Goal: Task Accomplishment & Management: Manage account settings

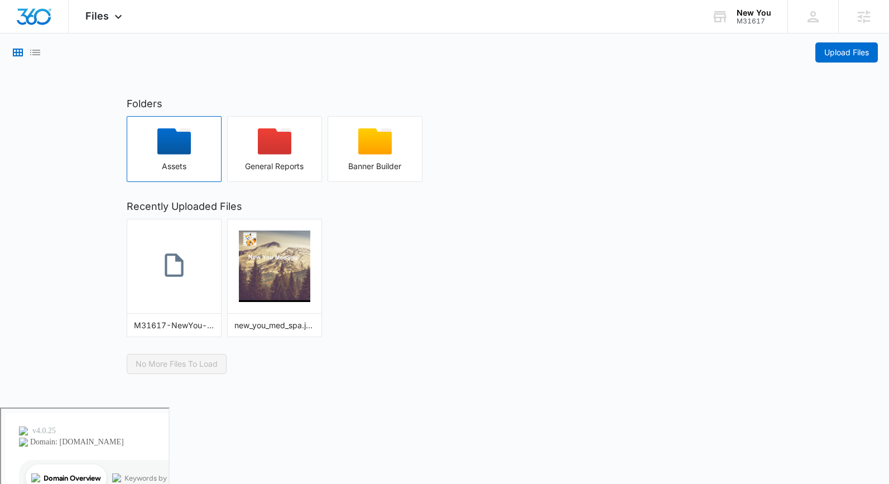
click at [168, 138] on icon "button" at bounding box center [174, 141] width 34 height 26
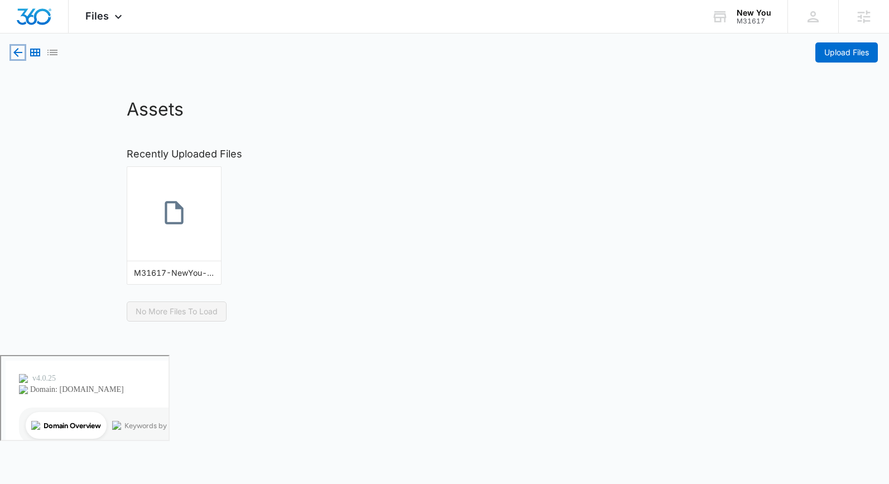
click at [14, 50] on icon "button" at bounding box center [17, 52] width 13 height 13
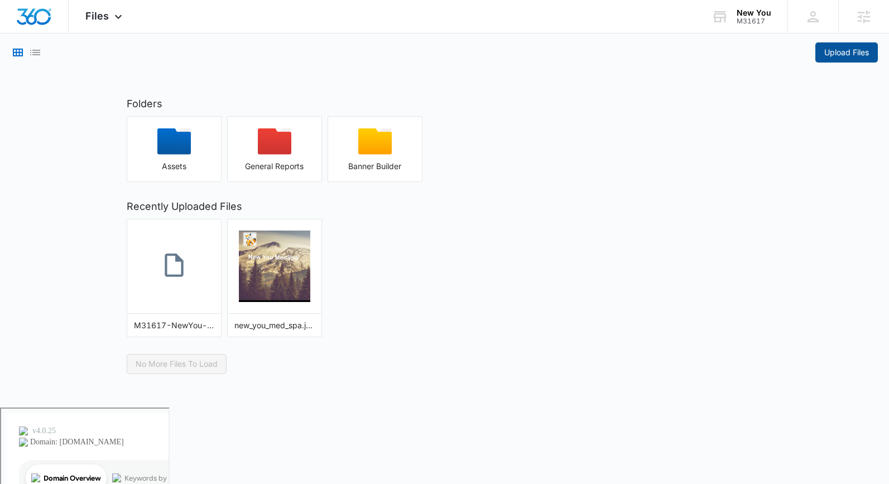
click at [859, 53] on span "Upload Files" at bounding box center [847, 52] width 45 height 12
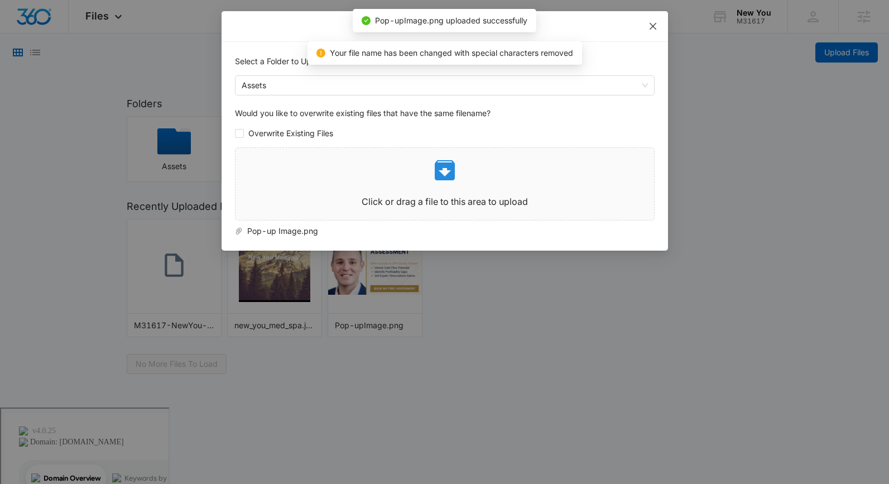
click at [652, 23] on icon "close" at bounding box center [653, 26] width 9 height 9
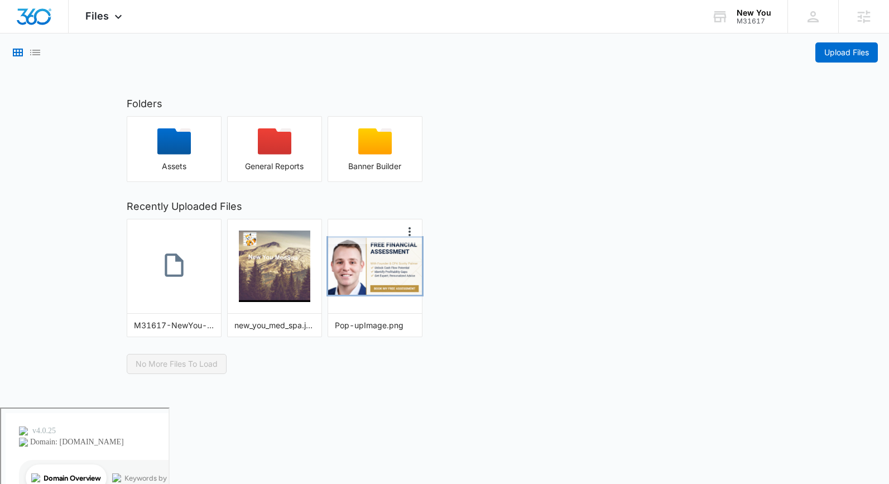
click at [378, 280] on img "button" at bounding box center [375, 266] width 94 height 57
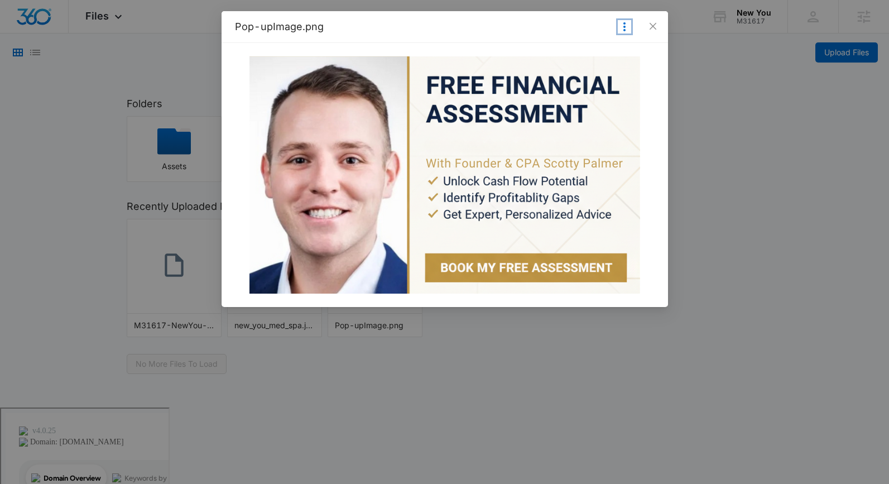
click at [624, 23] on icon "More Options" at bounding box center [625, 26] width 2 height 9
click at [638, 23] on span "Close" at bounding box center [653, 26] width 30 height 30
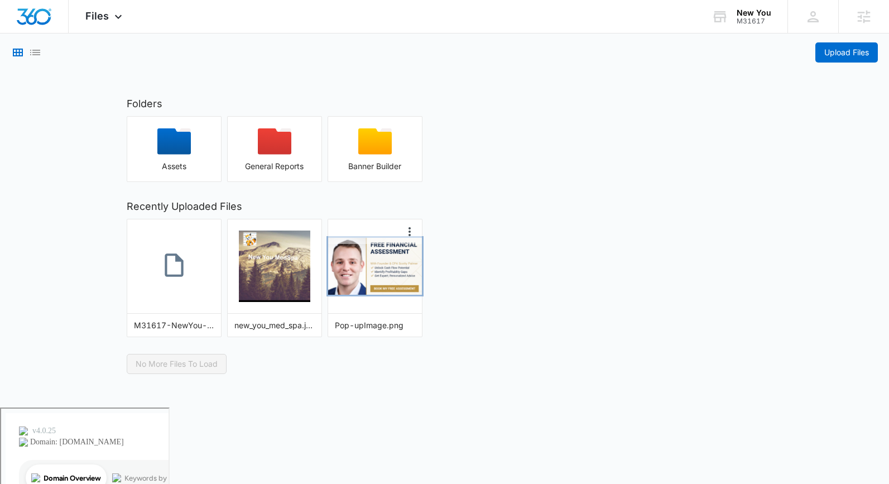
click at [361, 291] on img "button" at bounding box center [375, 266] width 94 height 57
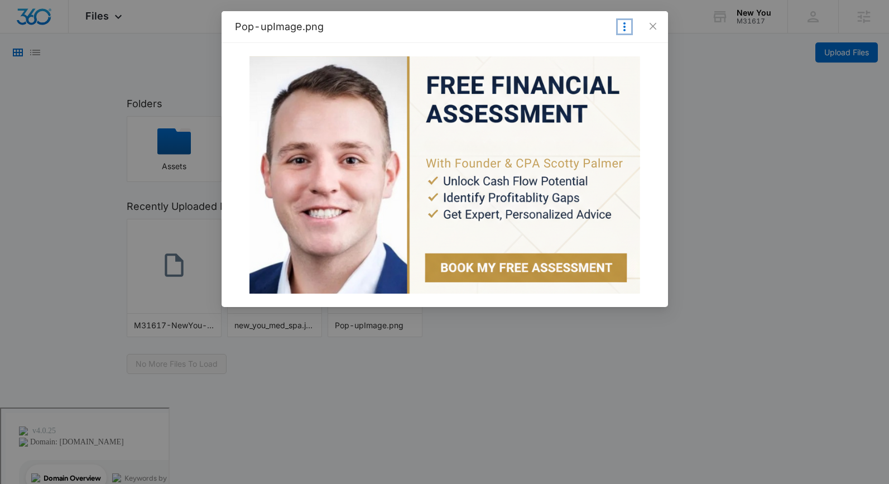
click at [622, 29] on icon "More Options" at bounding box center [624, 26] width 13 height 13
click at [603, 46] on button "Make Public" at bounding box center [602, 45] width 59 height 15
click at [602, 25] on icon "Copy Link" at bounding box center [607, 26] width 13 height 13
click at [763, 209] on div "Pop-upImage.png Copy Shareable Link Make Private Delete" at bounding box center [444, 242] width 889 height 484
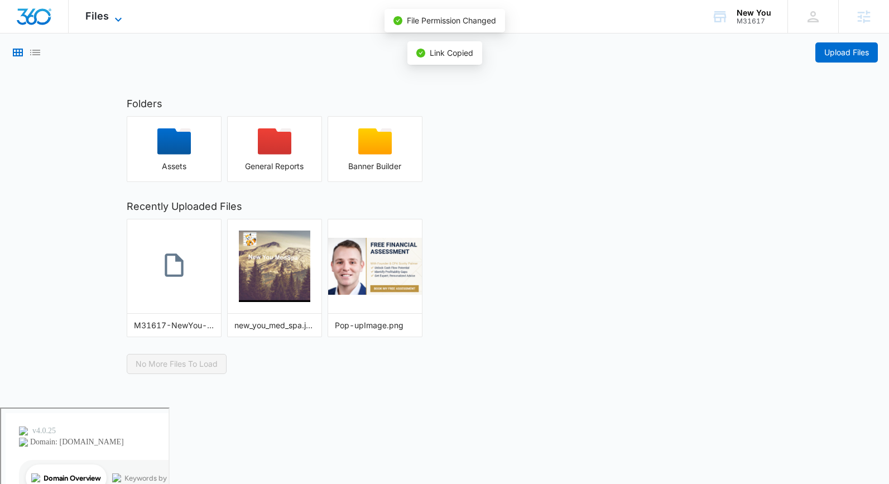
click at [105, 21] on span "Files" at bounding box center [96, 16] width 23 height 12
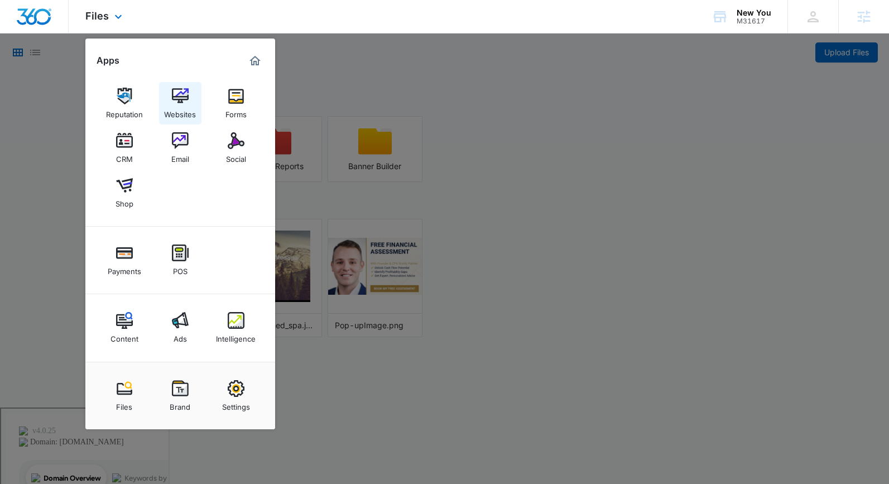
click at [193, 102] on link "Websites" at bounding box center [180, 103] width 42 height 42
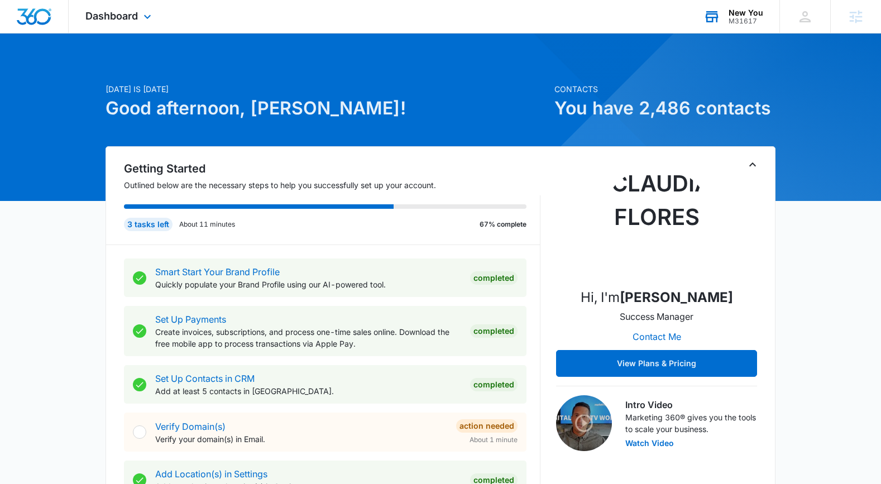
click at [752, 20] on div "M31617" at bounding box center [746, 21] width 35 height 8
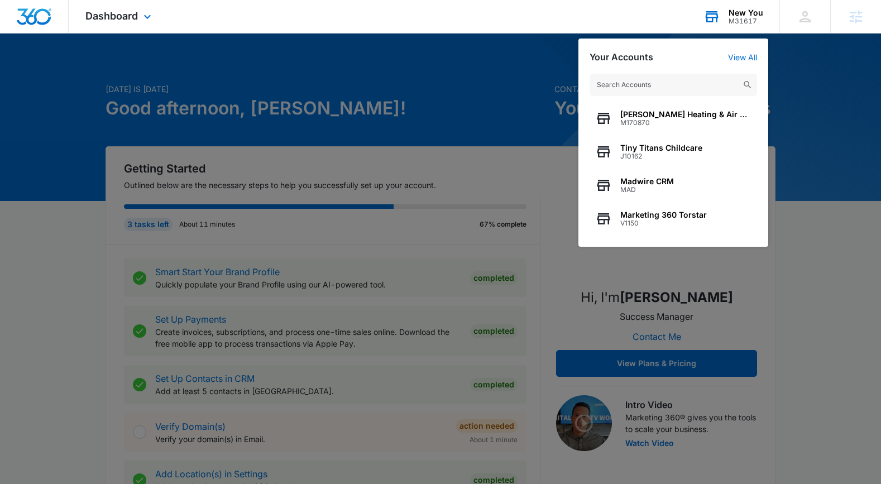
click at [643, 83] on input "text" at bounding box center [674, 85] width 168 height 22
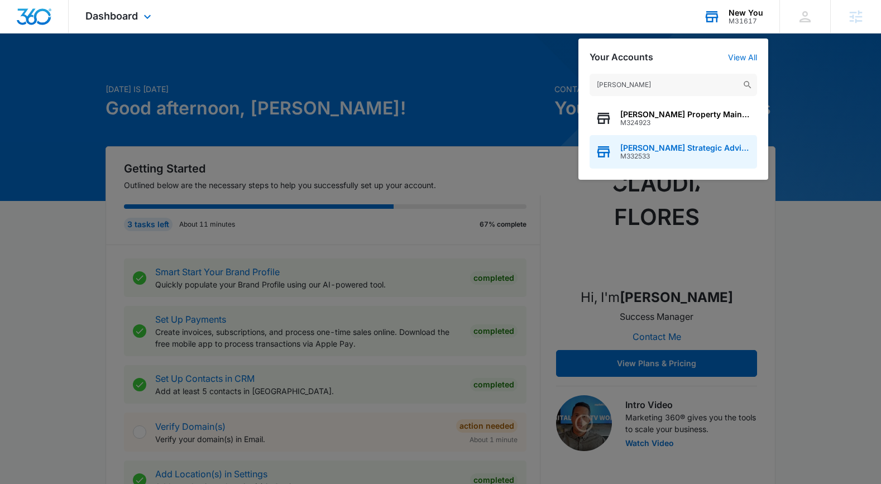
type input "palmer's"
click at [658, 155] on span "M332533" at bounding box center [685, 156] width 131 height 8
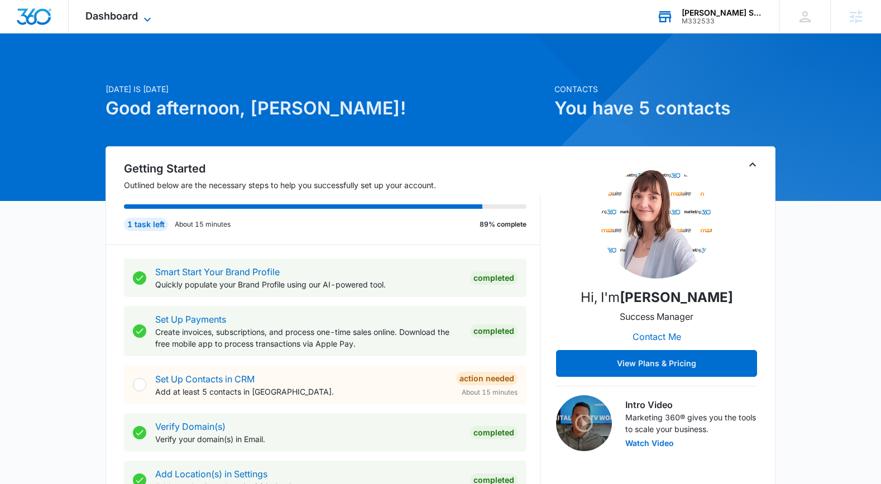
click at [105, 15] on span "Dashboard" at bounding box center [111, 16] width 52 height 12
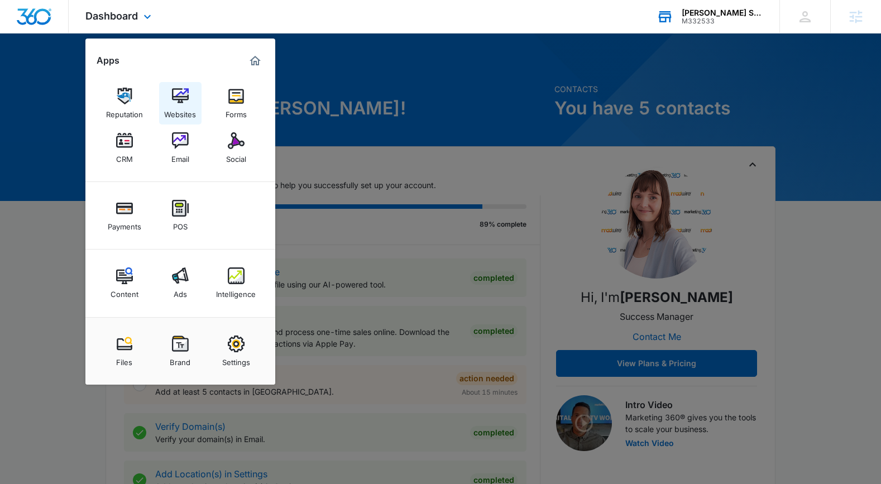
click at [181, 99] on img at bounding box center [180, 96] width 17 height 17
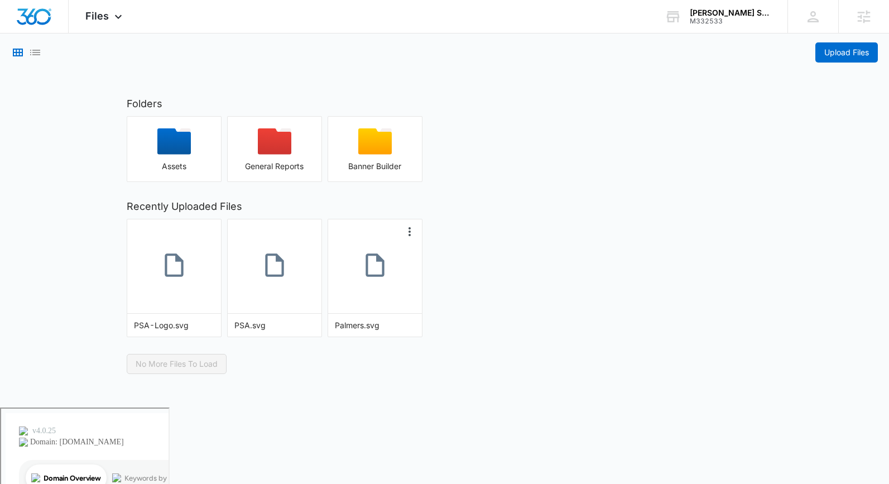
click at [399, 300] on div at bounding box center [375, 266] width 94 height 94
click at [409, 230] on icon "More Options" at bounding box center [409, 231] width 13 height 13
click at [391, 243] on button "Make Public" at bounding box center [387, 250] width 59 height 15
click at [406, 229] on icon "More Options" at bounding box center [409, 231] width 13 height 13
click at [385, 312] on div at bounding box center [375, 266] width 94 height 94
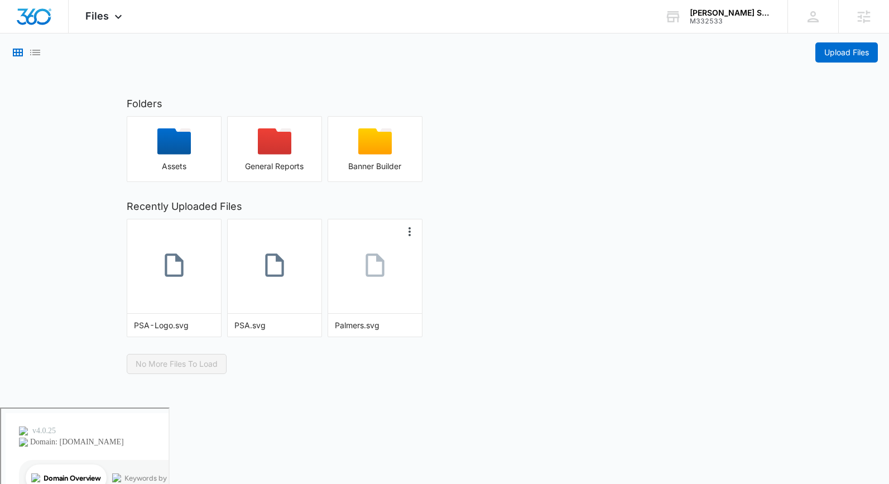
click at [369, 293] on link at bounding box center [375, 267] width 94 height 62
click at [183, 160] on div "button" at bounding box center [174, 145] width 94 height 34
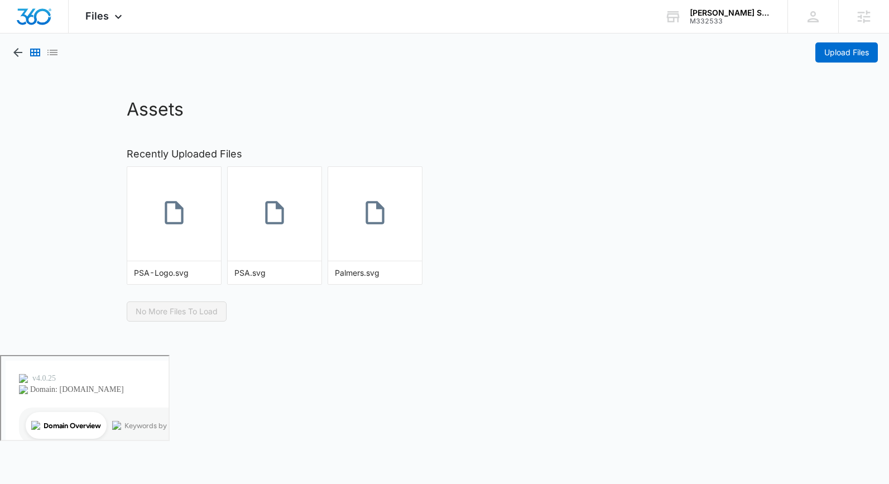
click at [27, 54] on div at bounding box center [35, 52] width 48 height 20
click at [19, 53] on icon "button" at bounding box center [17, 52] width 13 height 13
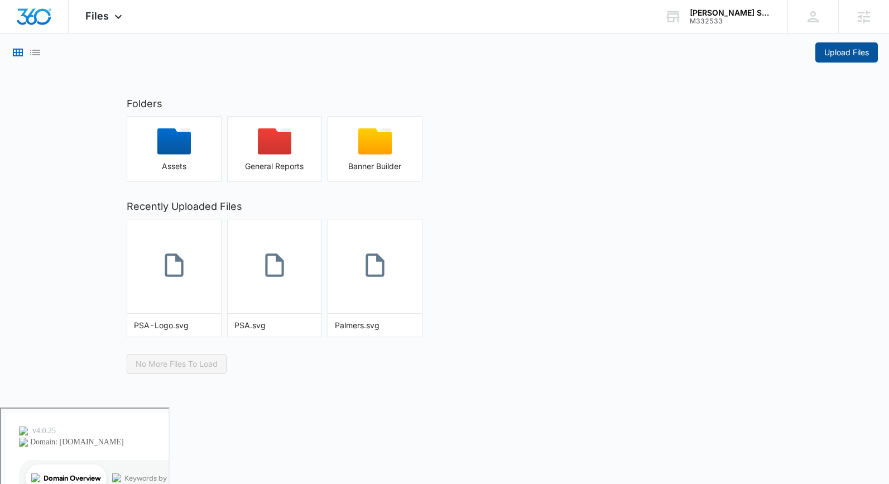
click at [854, 51] on span "Upload Files" at bounding box center [847, 52] width 45 height 12
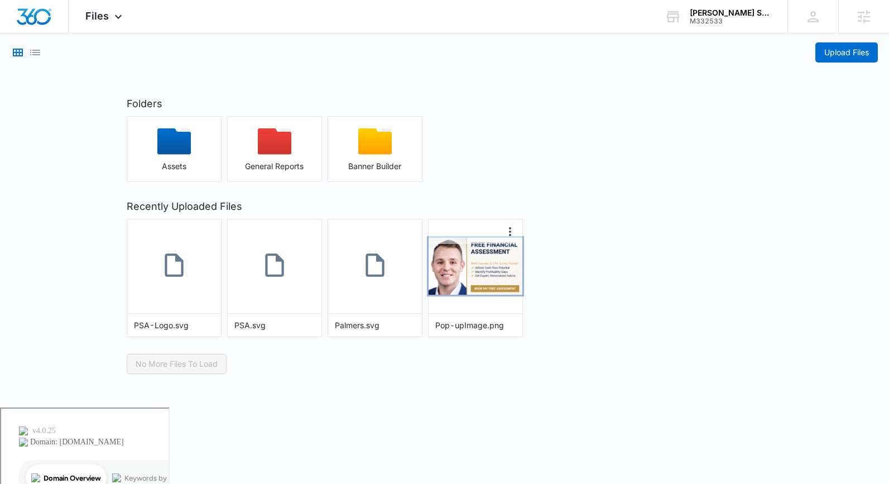
click at [482, 276] on img "button" at bounding box center [476, 266] width 94 height 57
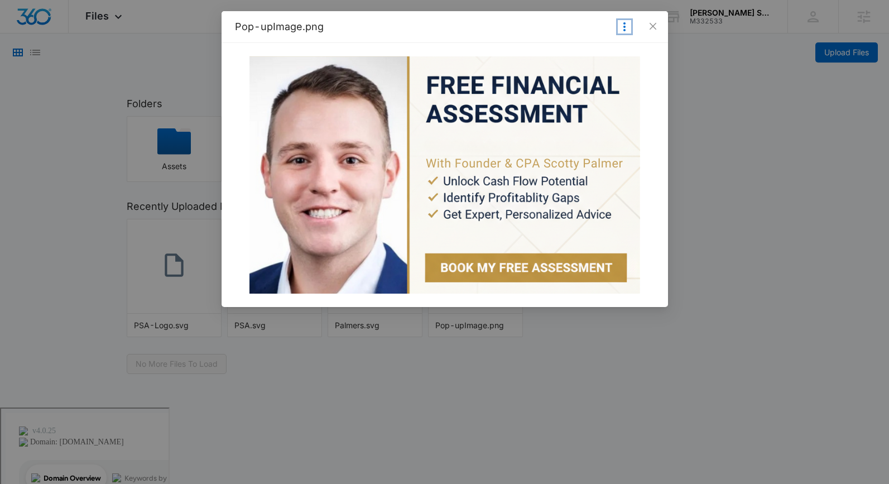
click at [620, 29] on icon "More Options" at bounding box center [624, 26] width 13 height 13
click at [546, 24] on div "Pop-upImage.png Make Public Delete" at bounding box center [445, 26] width 420 height 13
click at [657, 24] on span "Close" at bounding box center [653, 26] width 30 height 30
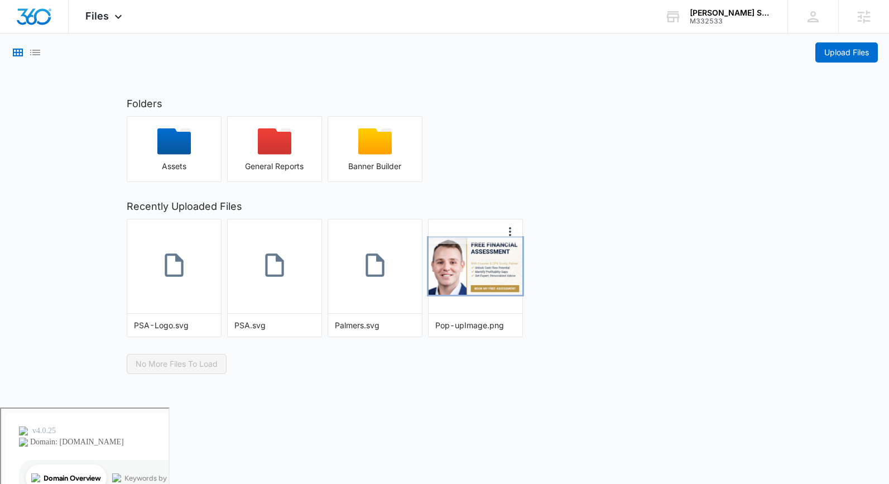
click at [494, 248] on img "button" at bounding box center [476, 266] width 94 height 57
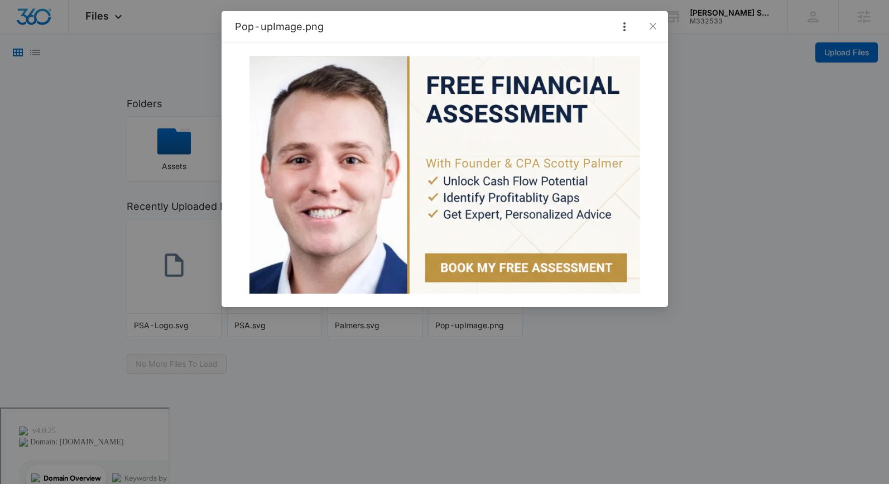
click at [579, 29] on div "Pop-upImage.png" at bounding box center [445, 26] width 420 height 13
click at [624, 26] on icon "More Options" at bounding box center [625, 26] width 2 height 9
click at [616, 43] on button "Make Public" at bounding box center [602, 45] width 59 height 15
click at [611, 26] on icon "Copy Link" at bounding box center [607, 26] width 13 height 13
click at [608, 25] on icon "Copy Link" at bounding box center [607, 26] width 13 height 13
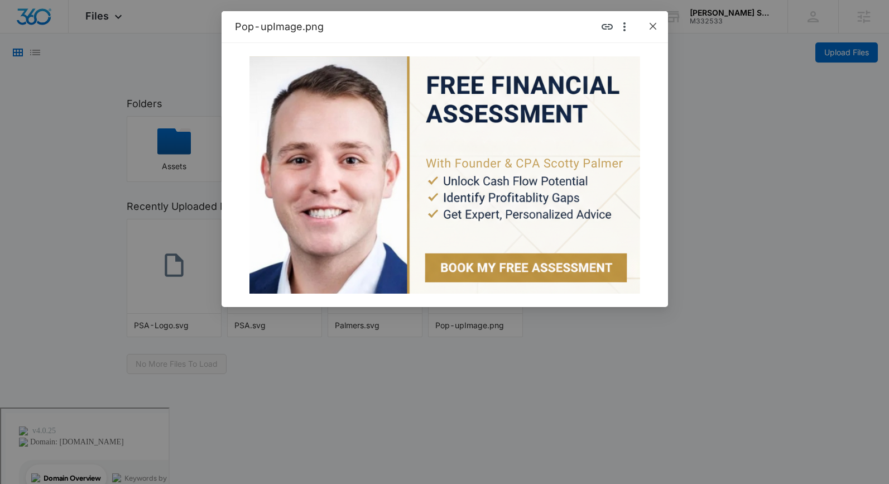
click at [649, 23] on icon "close" at bounding box center [653, 26] width 9 height 9
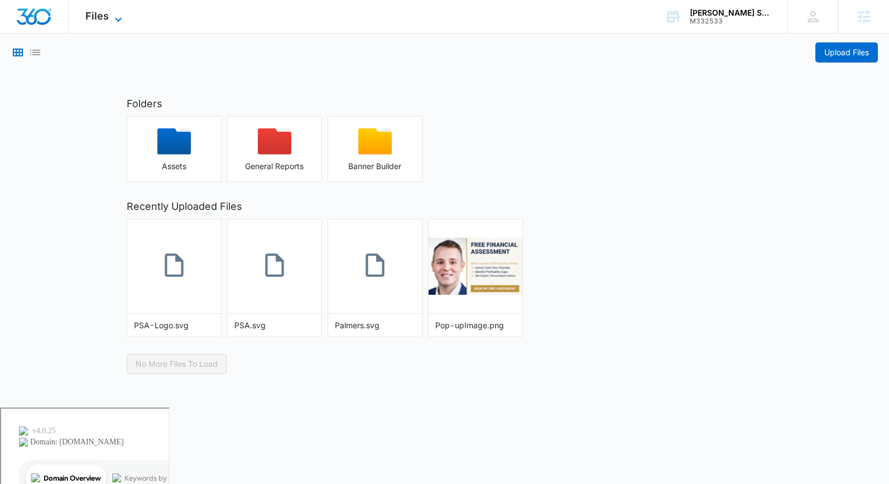
click at [94, 16] on span "Files" at bounding box center [96, 16] width 23 height 12
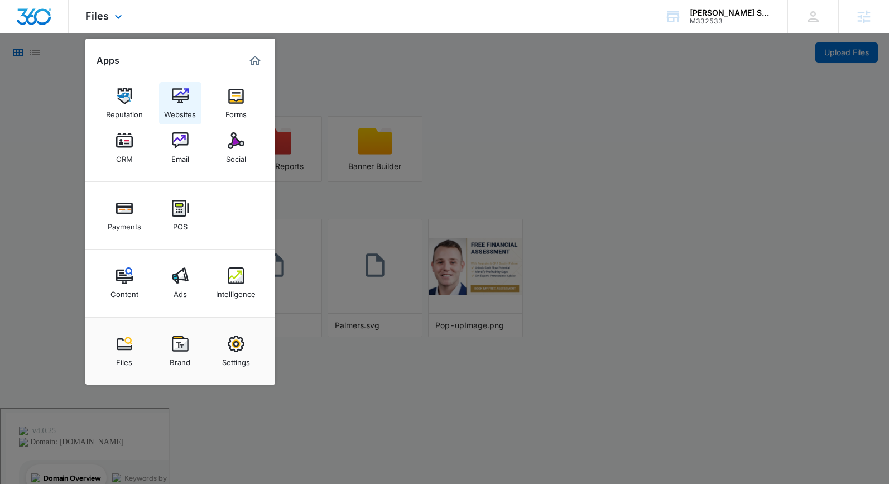
click at [184, 94] on img at bounding box center [180, 96] width 17 height 17
